Goal: Information Seeking & Learning: Learn about a topic

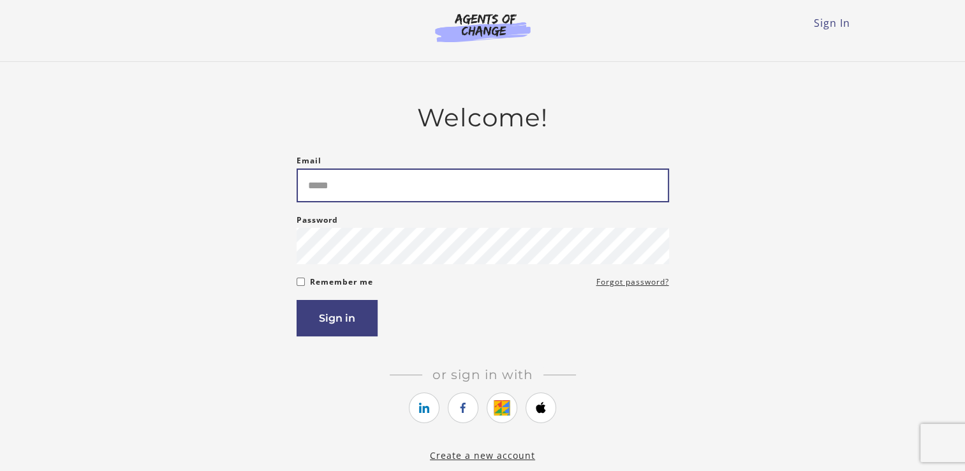
click at [339, 192] on input "Email" at bounding box center [483, 185] width 372 height 34
type input "**********"
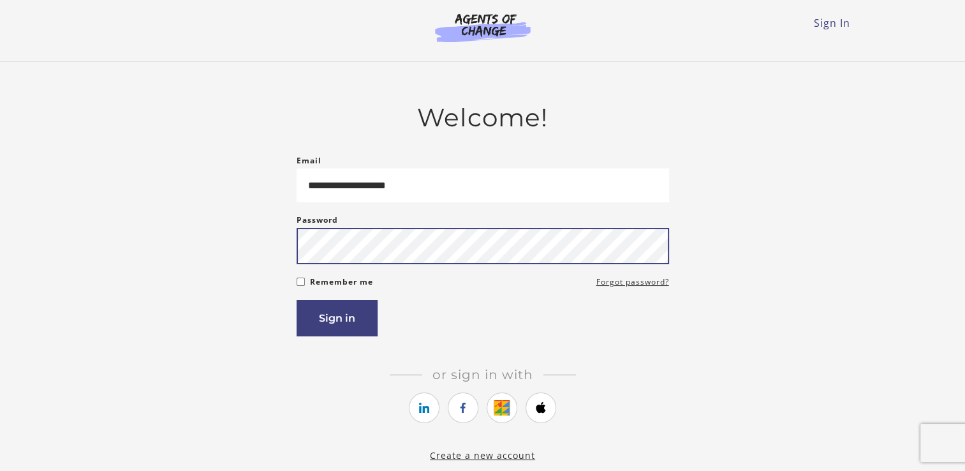
click at [297, 300] on button "Sign in" at bounding box center [337, 318] width 81 height 36
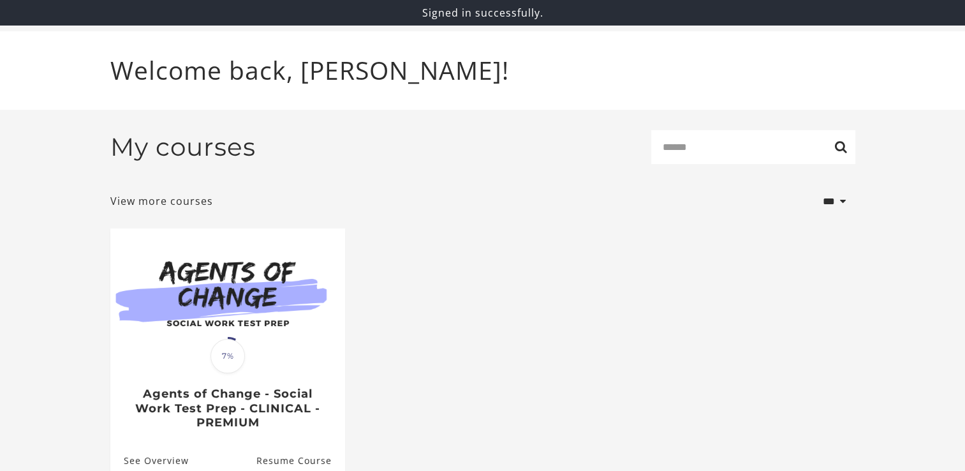
scroll to position [69, 0]
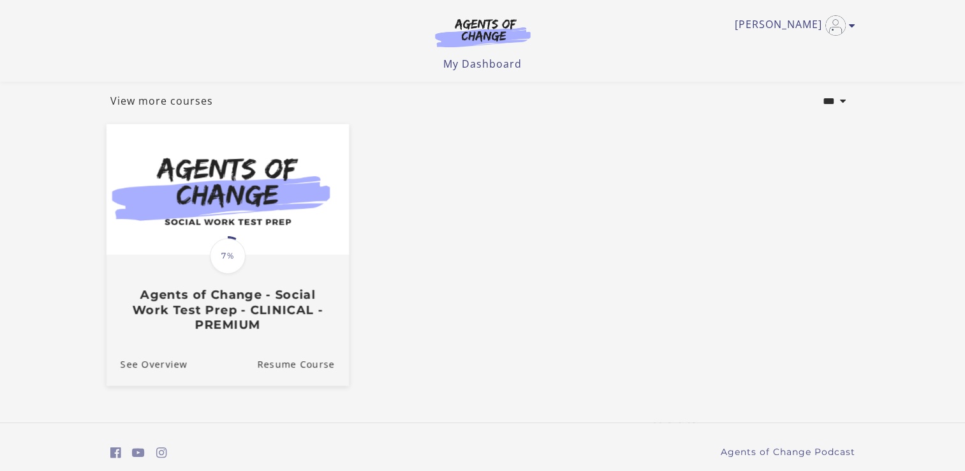
click at [298, 322] on h3 "Agents of Change - Social Work Test Prep - CLINICAL - PREMIUM" at bounding box center [227, 310] width 214 height 45
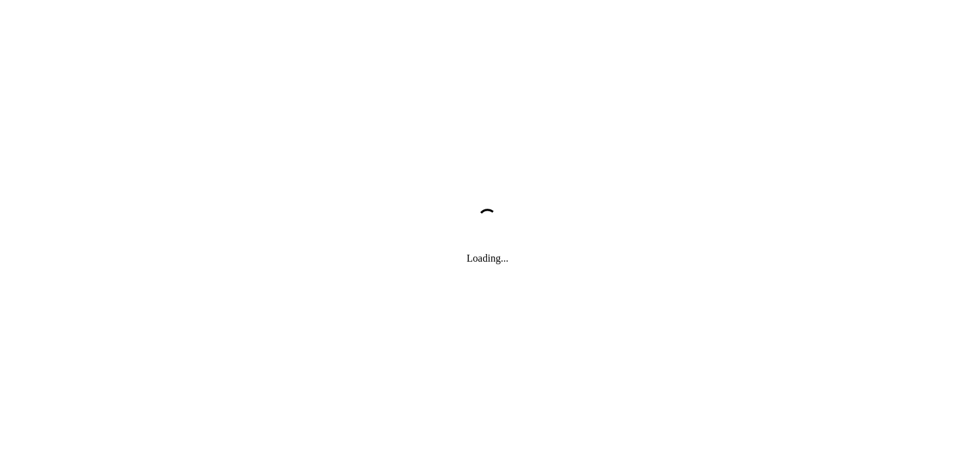
click at [282, 305] on div "Loading..." at bounding box center [487, 235] width 975 height 471
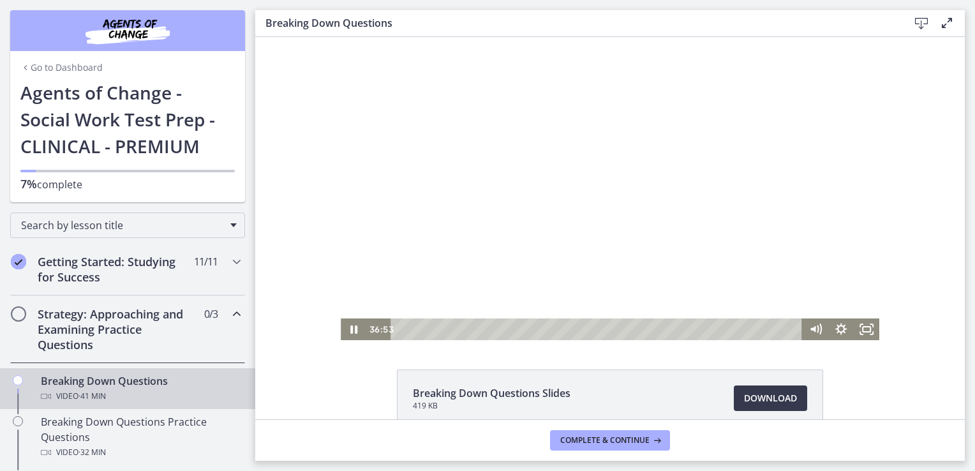
click at [636, 275] on div at bounding box center [610, 188] width 538 height 303
click at [351, 333] on icon "Play Video" at bounding box center [354, 329] width 31 height 26
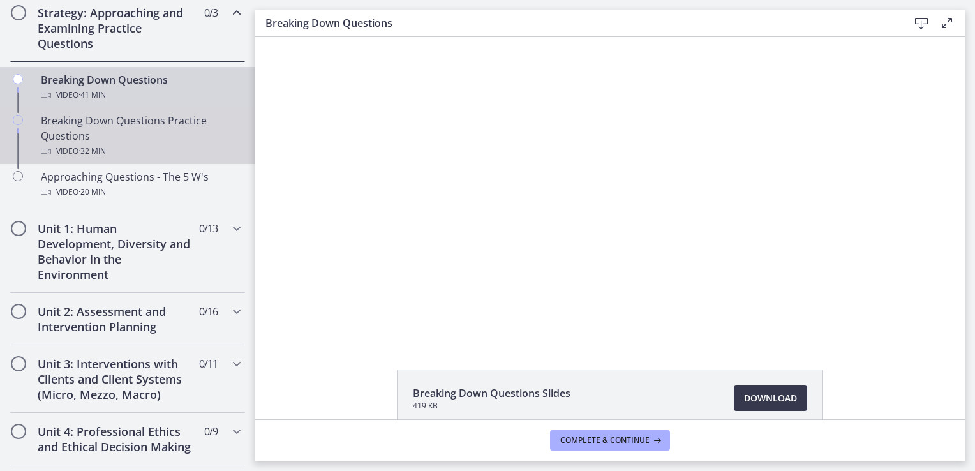
scroll to position [301, 0]
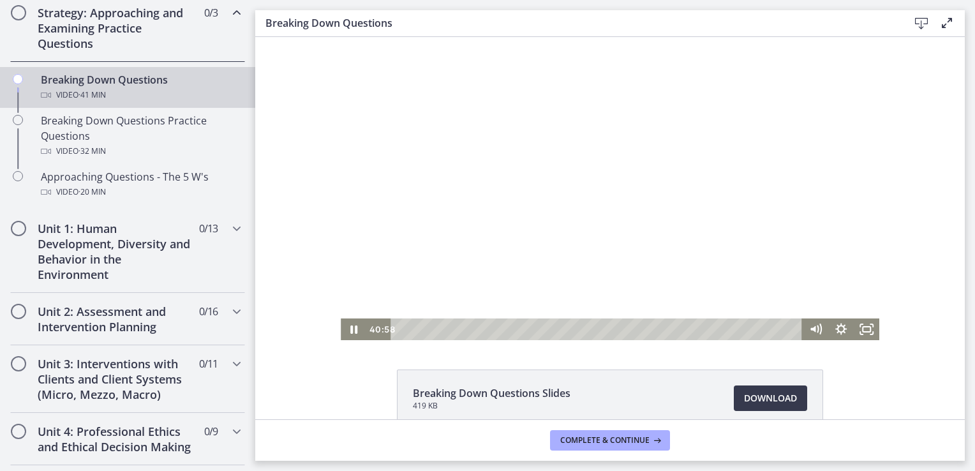
drag, startPoint x: 734, startPoint y: 171, endPoint x: 574, endPoint y: 172, distance: 160.1
click at [574, 172] on div at bounding box center [610, 188] width 538 height 303
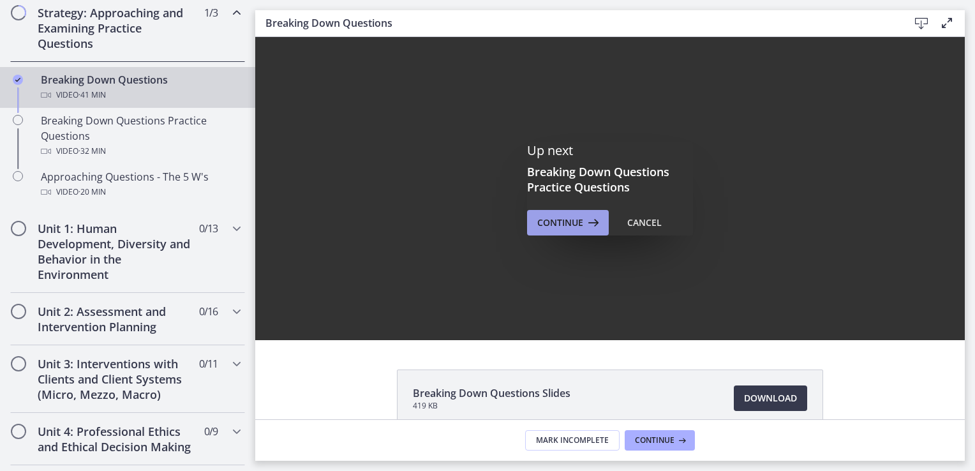
scroll to position [0, 0]
click at [575, 221] on span "Continue" at bounding box center [560, 222] width 46 height 15
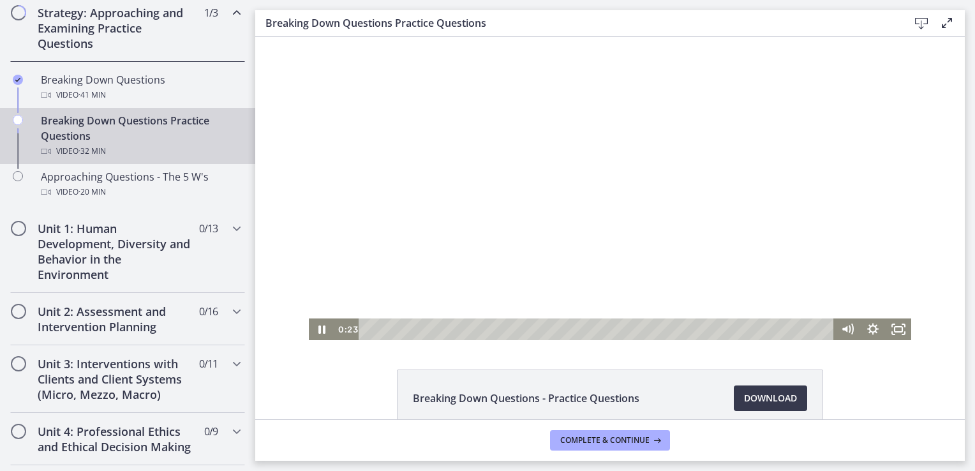
click at [545, 221] on div at bounding box center [610, 188] width 602 height 303
click at [635, 259] on div at bounding box center [610, 188] width 602 height 303
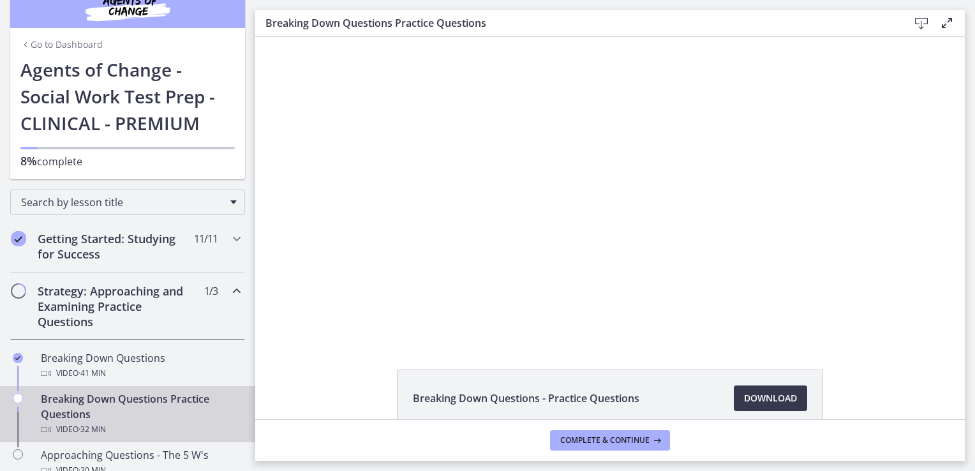
scroll to position [54, 0]
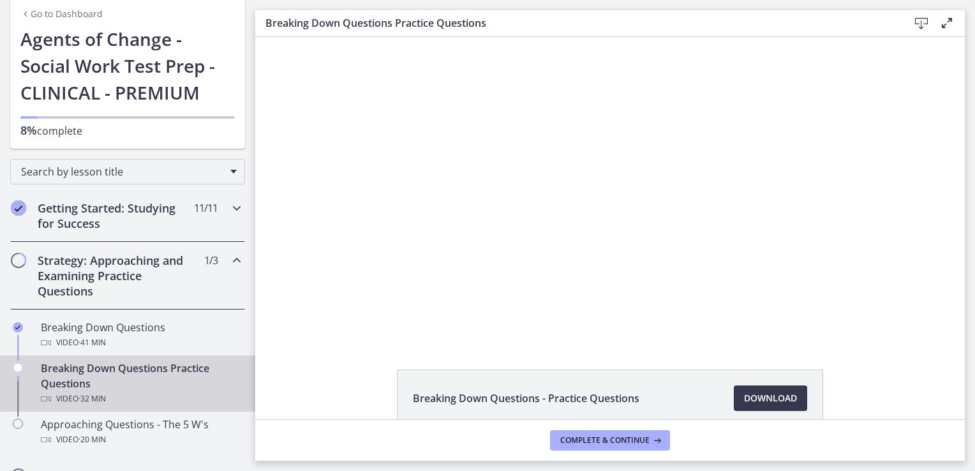
click at [219, 200] on div "Getting Started: Studying for Success 11 / 11 Completed" at bounding box center [127, 215] width 235 height 52
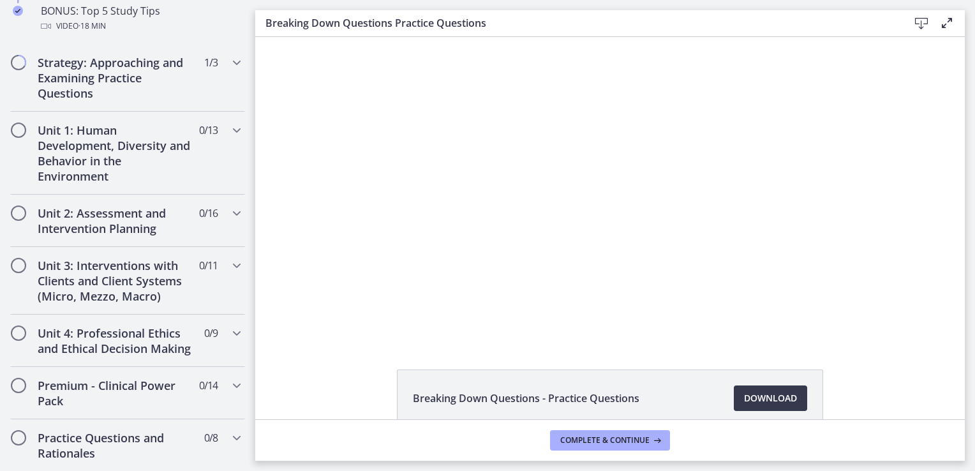
scroll to position [755, 0]
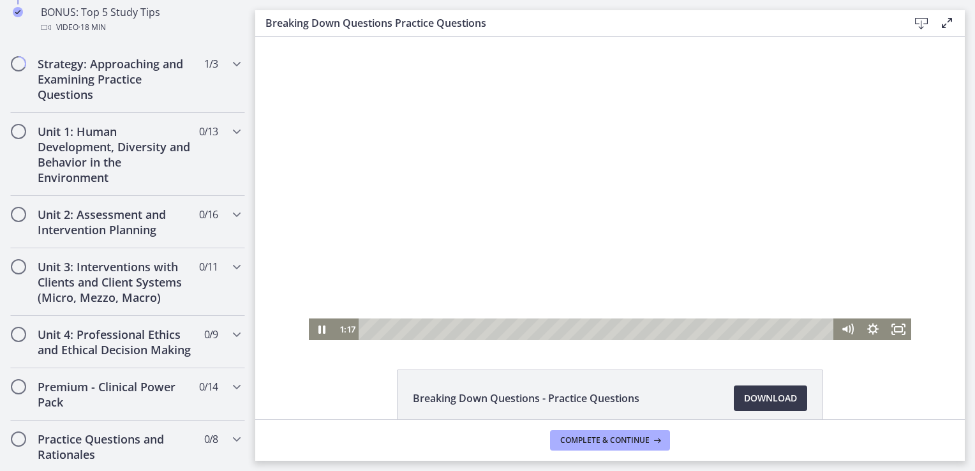
click at [714, 277] on div at bounding box center [610, 188] width 602 height 303
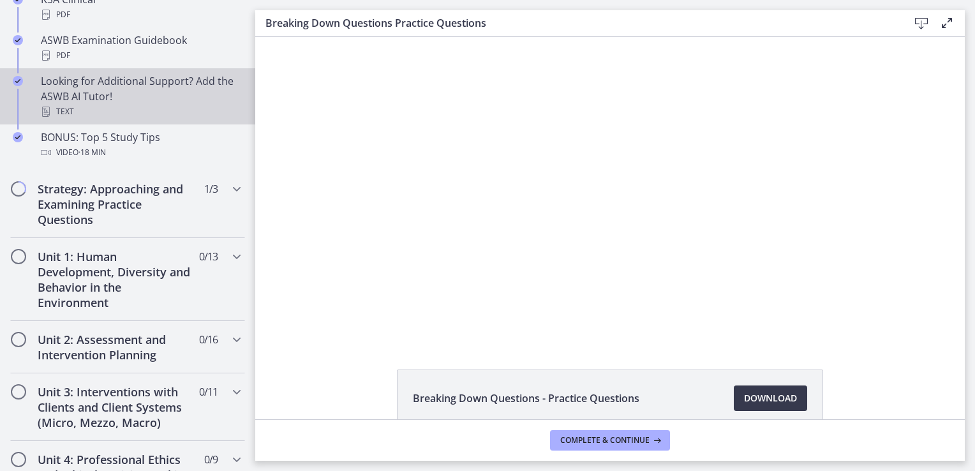
scroll to position [630, 0]
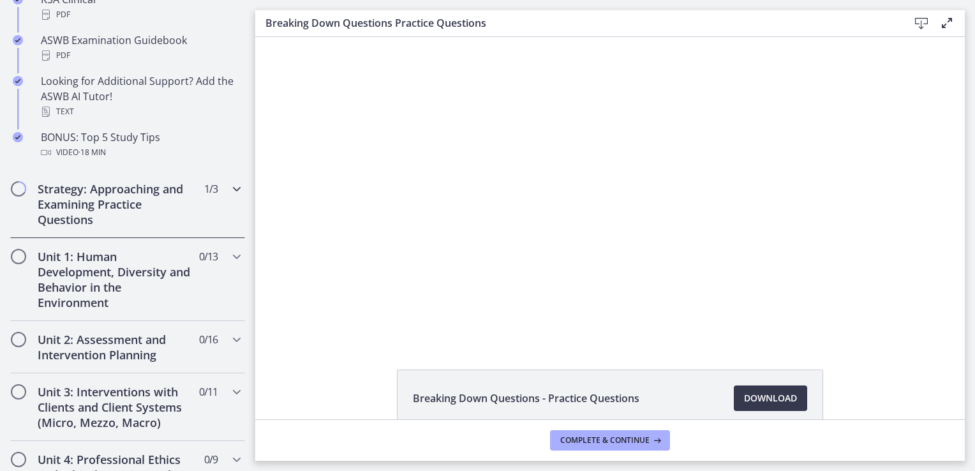
click at [229, 185] on icon "Chapters" at bounding box center [236, 188] width 15 height 15
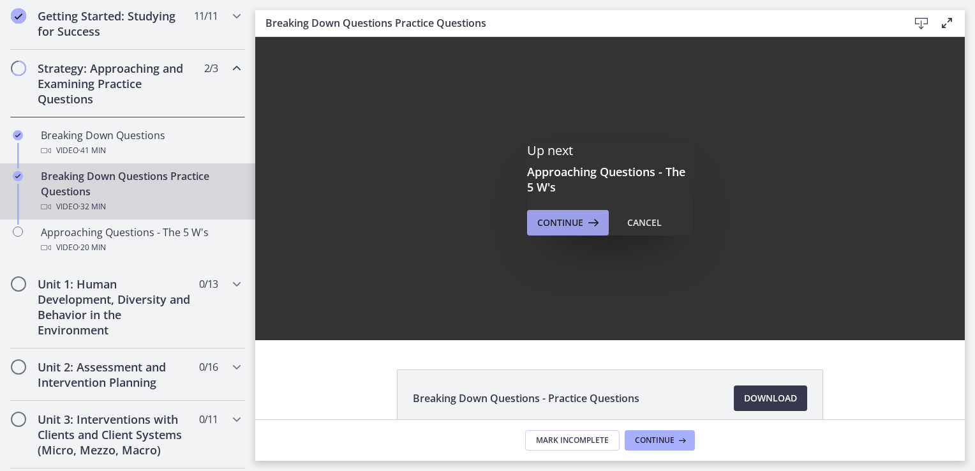
scroll to position [0, 0]
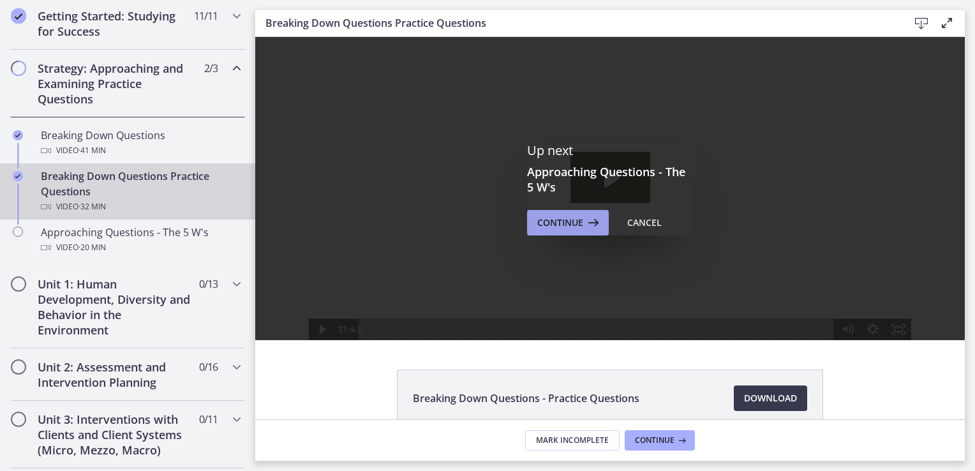
click at [574, 218] on span "Continue" at bounding box center [560, 222] width 46 height 15
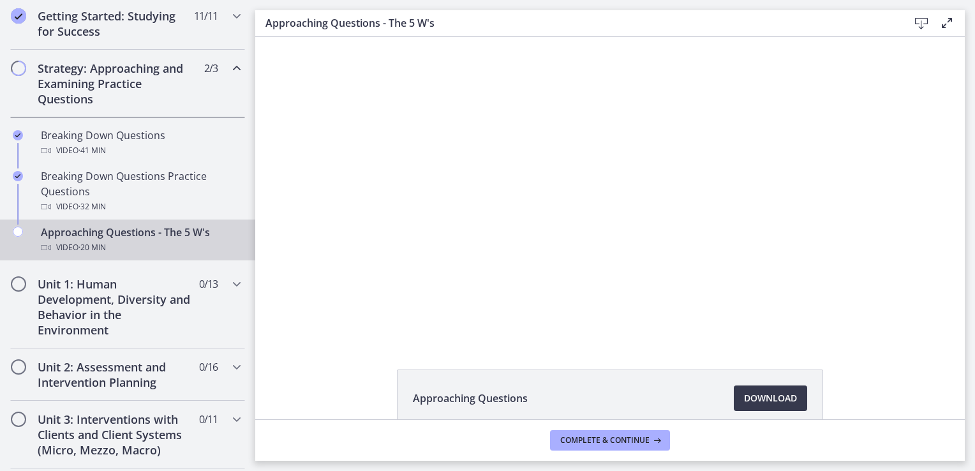
click at [916, 296] on div "Click for sound @keyframes VOLUME_SMALL_WAVE_FLASH { 0% { opacity: 0; } 33% { o…" at bounding box center [609, 188] width 709 height 303
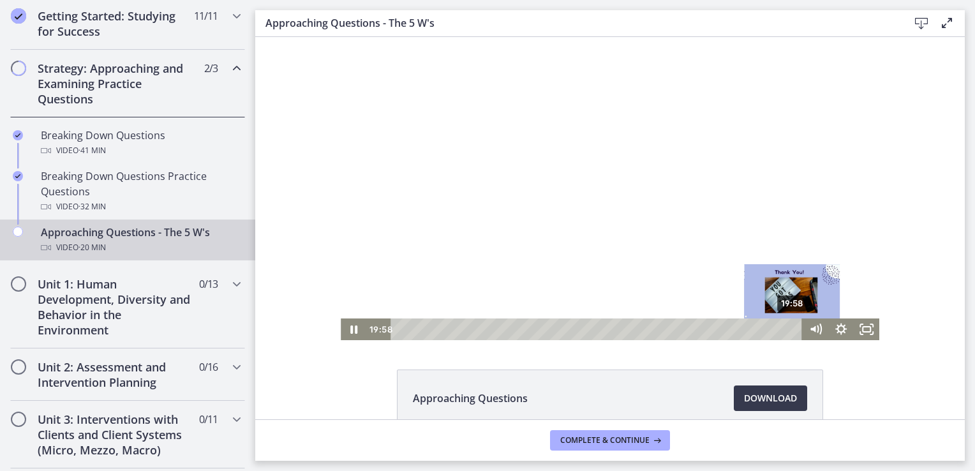
click at [788, 328] on div "19:58" at bounding box center [598, 329] width 396 height 22
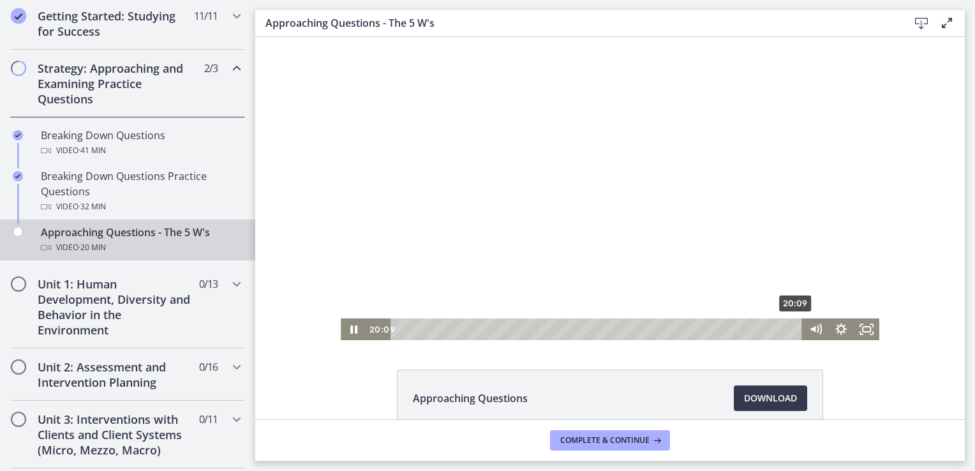
click at [791, 328] on div "20:09" at bounding box center [598, 329] width 396 height 22
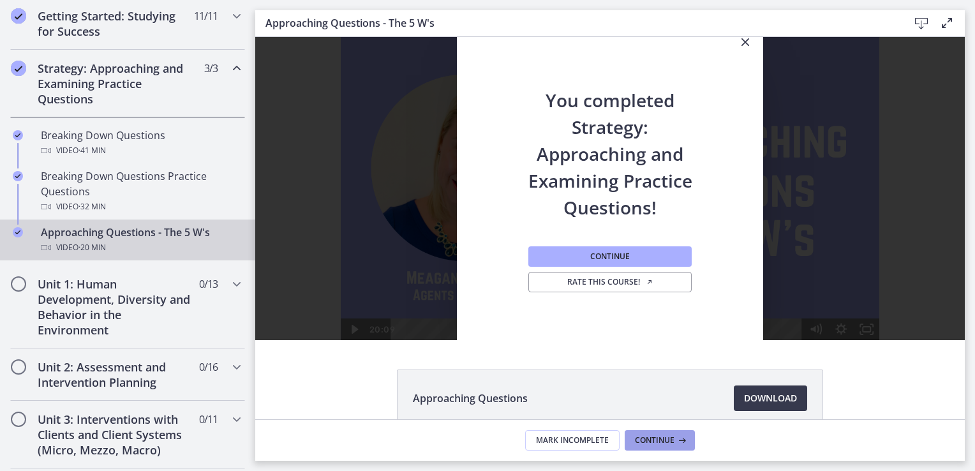
click at [653, 439] on span "Continue" at bounding box center [655, 440] width 40 height 10
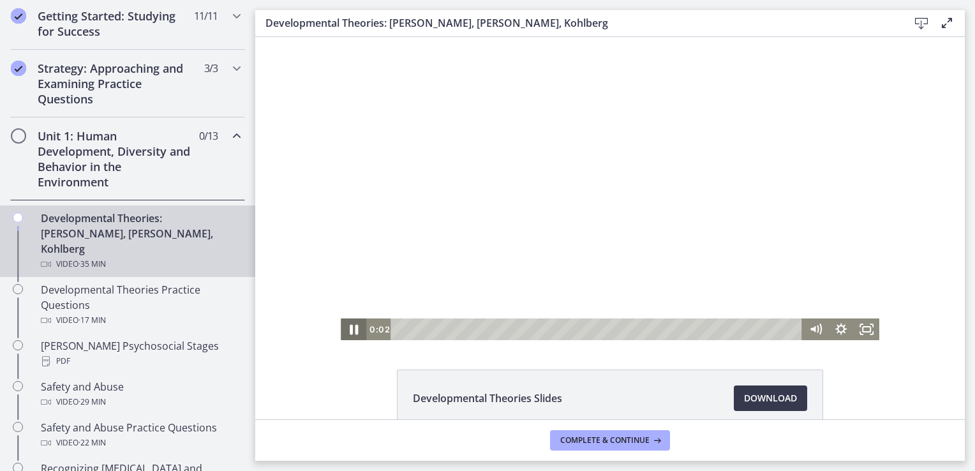
click at [350, 328] on icon "Pause" at bounding box center [354, 330] width 8 height 10
